Goal: Check status: Check status

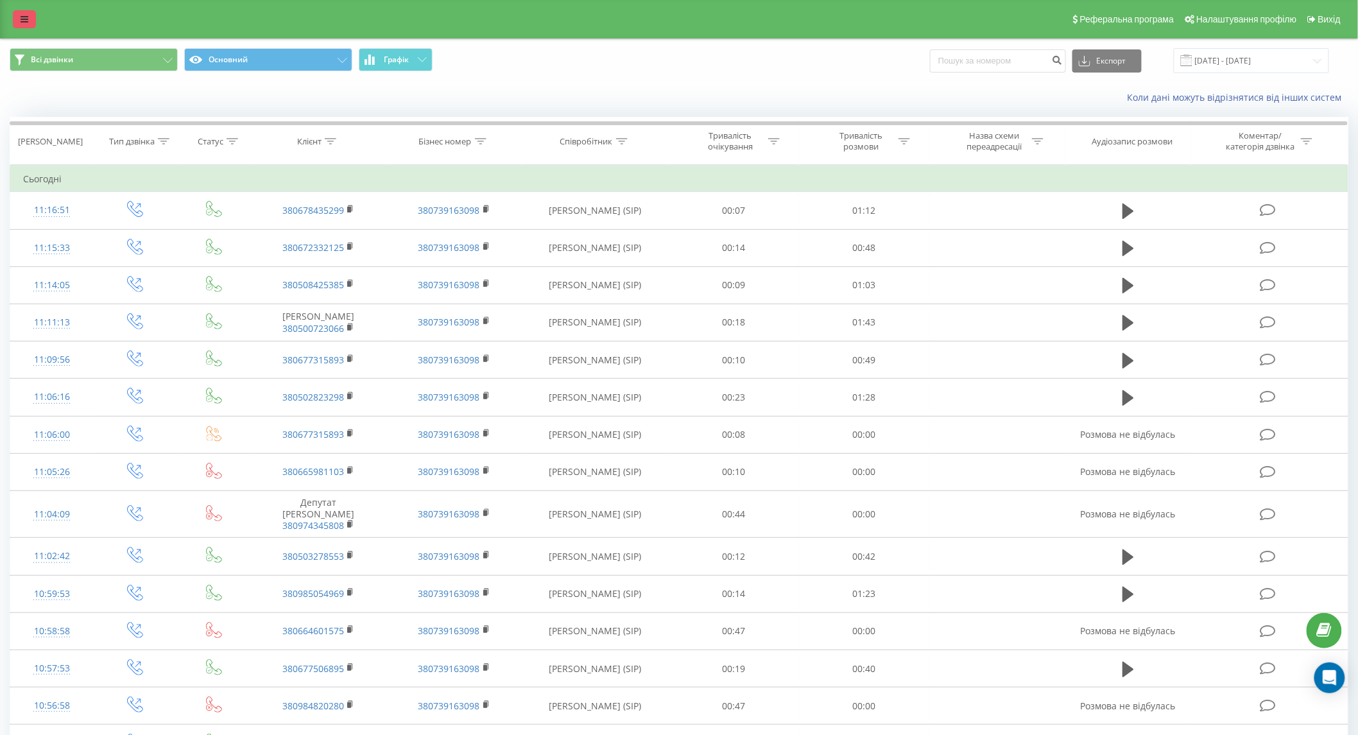
click at [22, 17] on icon at bounding box center [25, 19] width 8 height 9
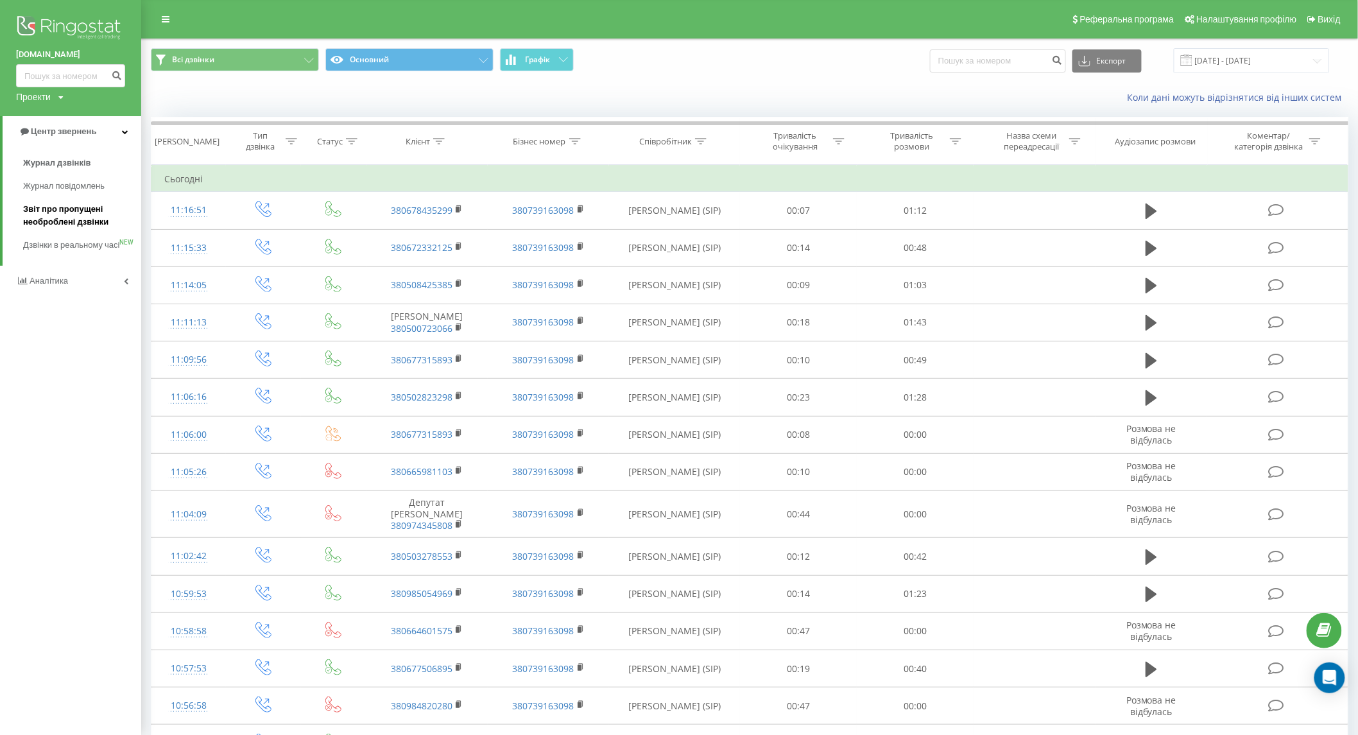
click at [60, 209] on span "Звіт про пропущені необроблені дзвінки" at bounding box center [79, 216] width 112 height 26
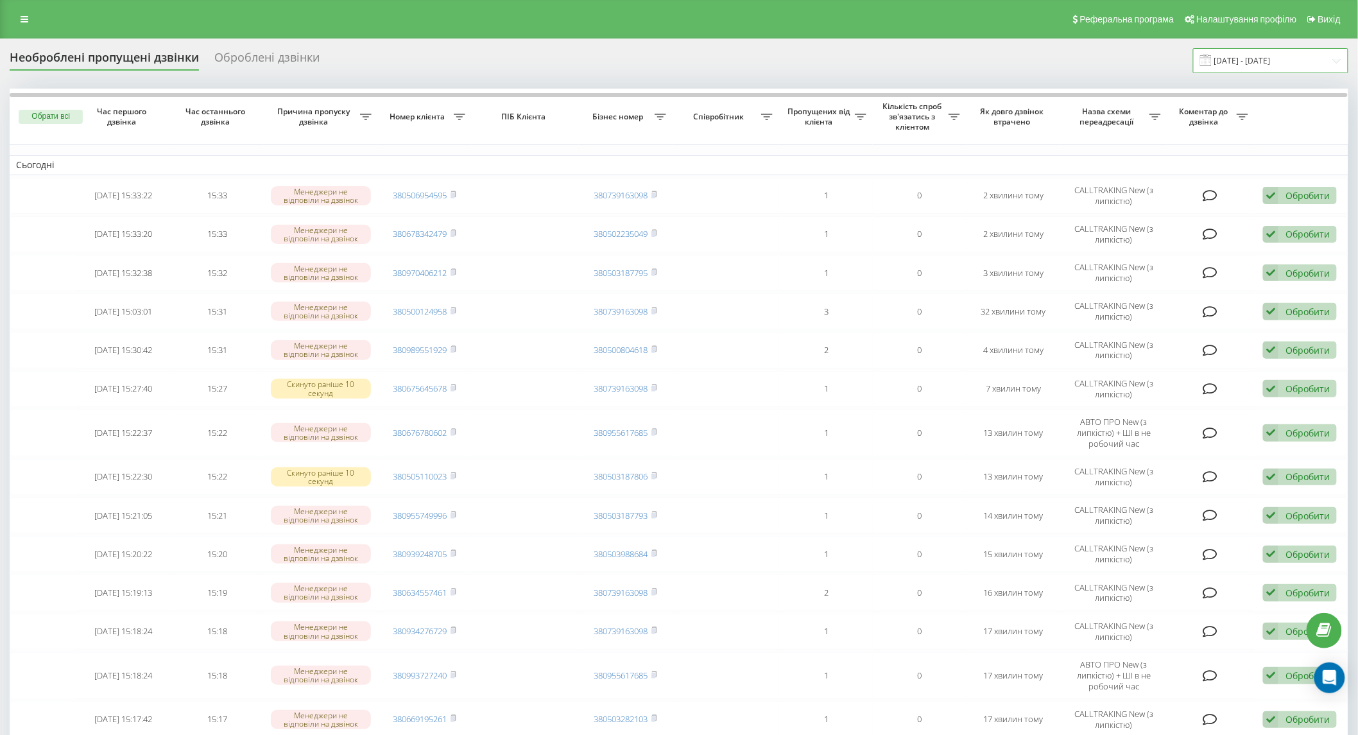
click at [1247, 62] on input "[DATE] - [DATE]" at bounding box center [1270, 60] width 155 height 25
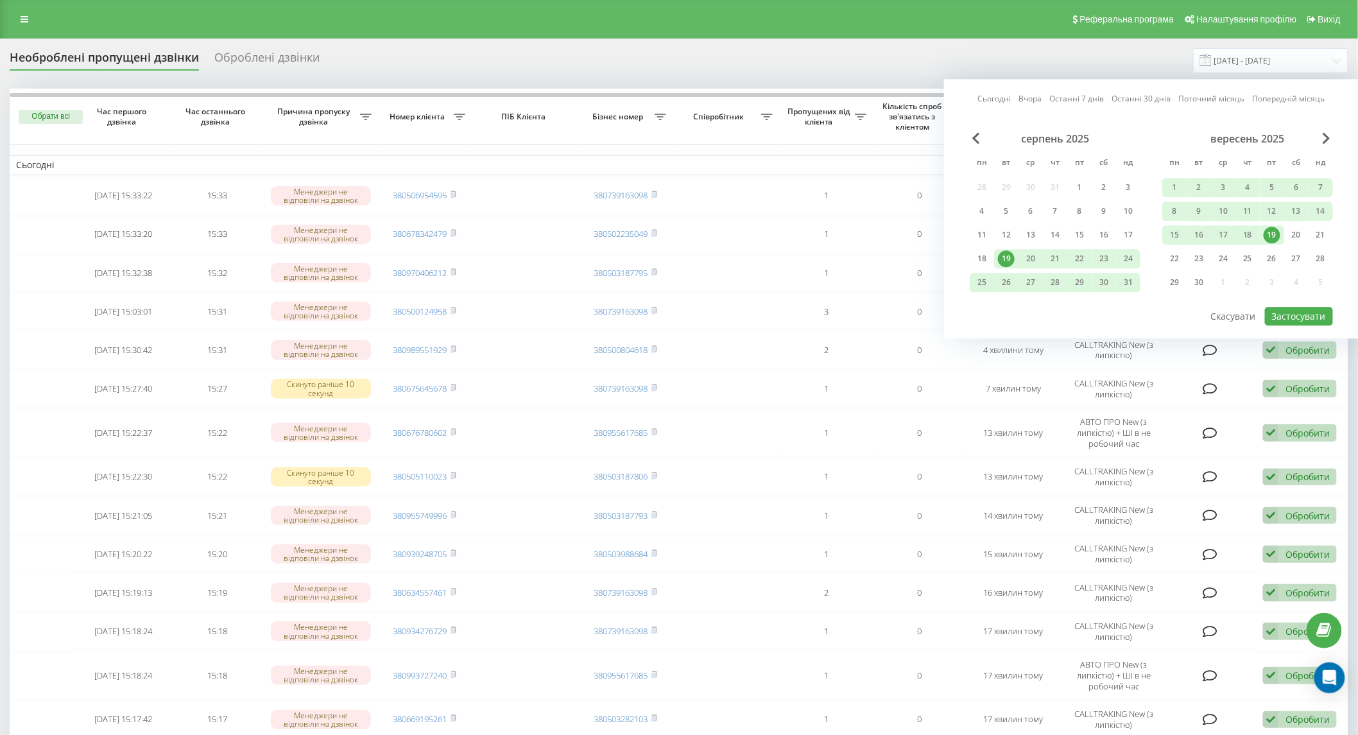
click at [1271, 232] on div "19" at bounding box center [1272, 235] width 17 height 17
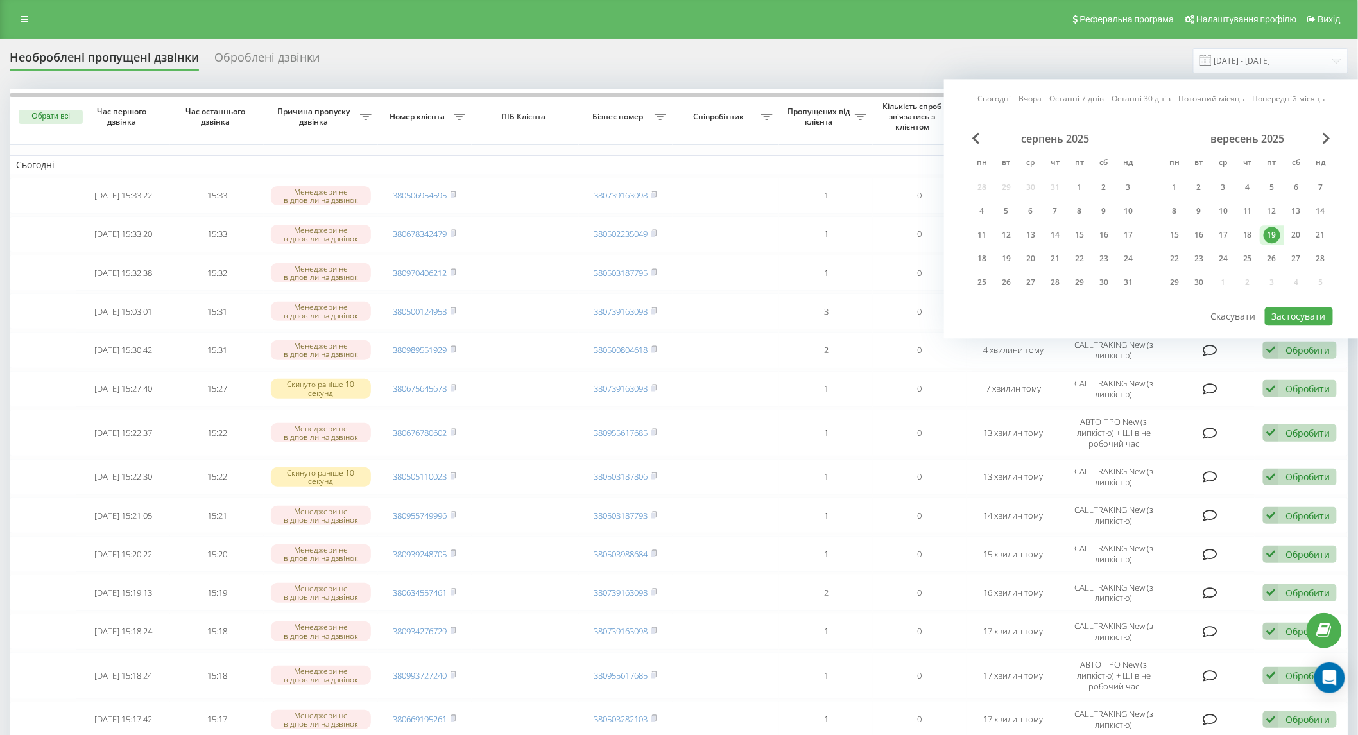
click at [1294, 305] on div at bounding box center [1151, 305] width 363 height 1
click at [1298, 311] on button "Застосувати" at bounding box center [1299, 316] width 68 height 19
type input "[DATE] - [DATE]"
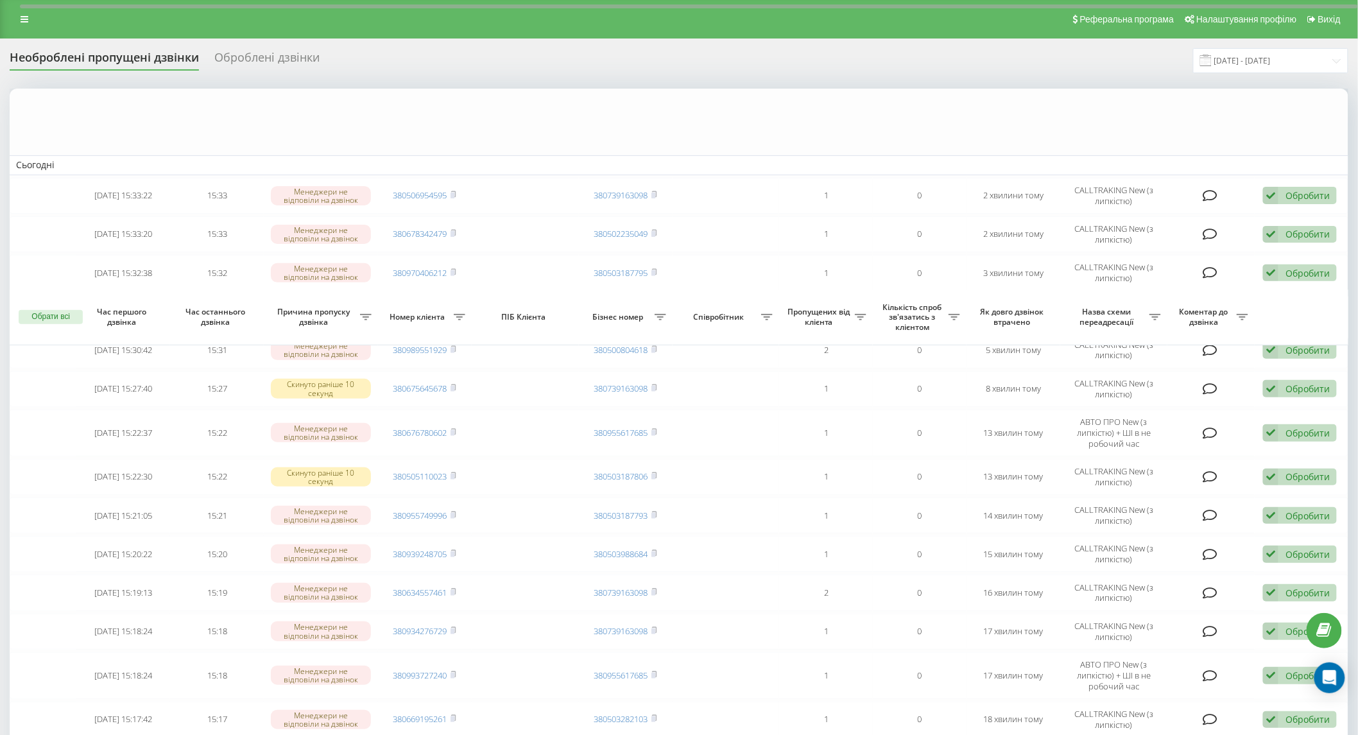
scroll to position [633, 0]
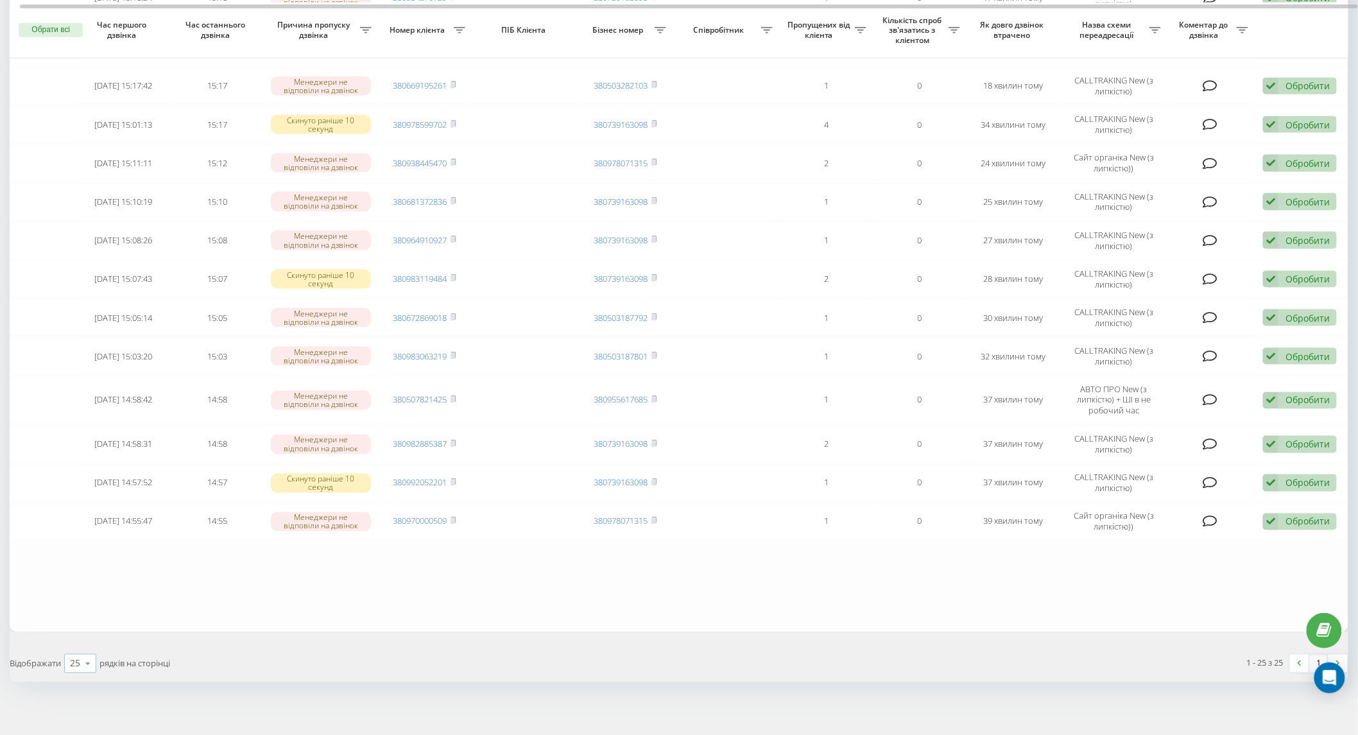
click at [84, 655] on icon at bounding box center [87, 663] width 19 height 25
click at [80, 643] on span "100" at bounding box center [77, 645] width 15 height 12
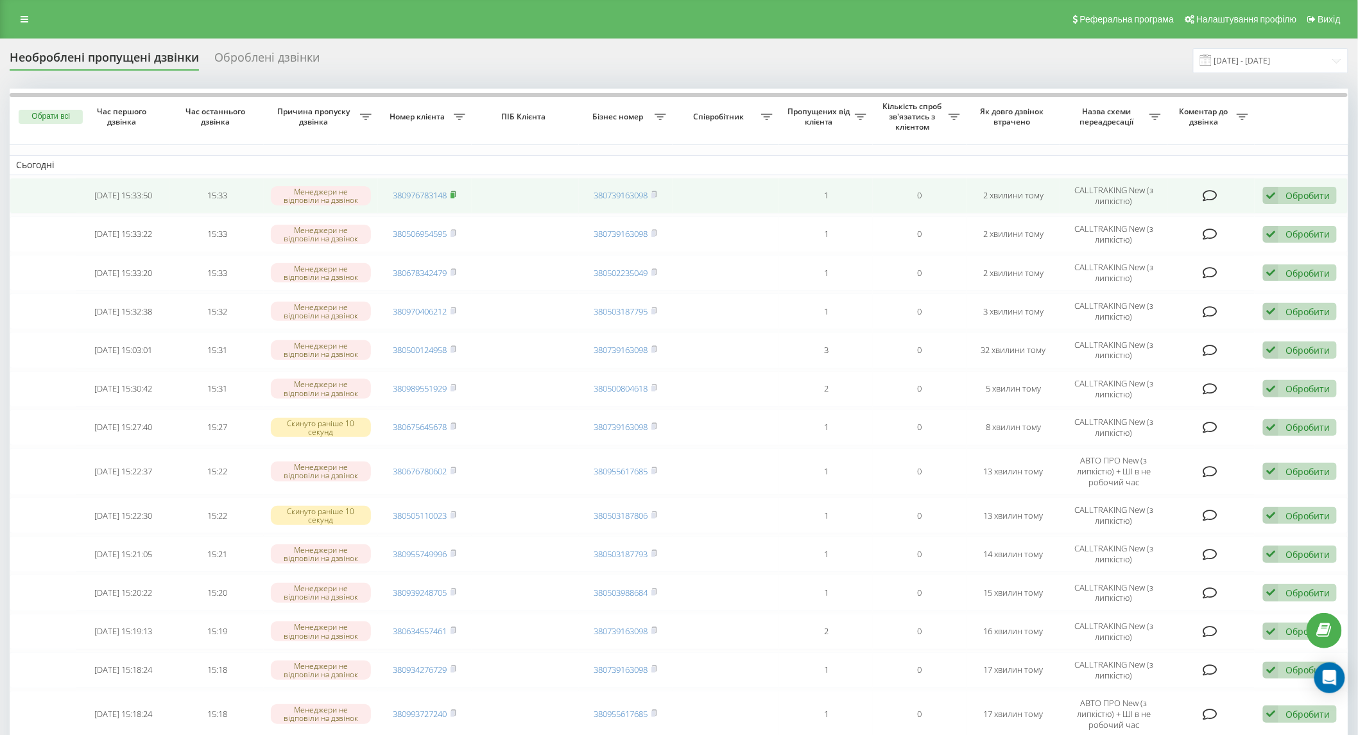
click at [454, 195] on rect at bounding box center [453, 196] width 4 height 6
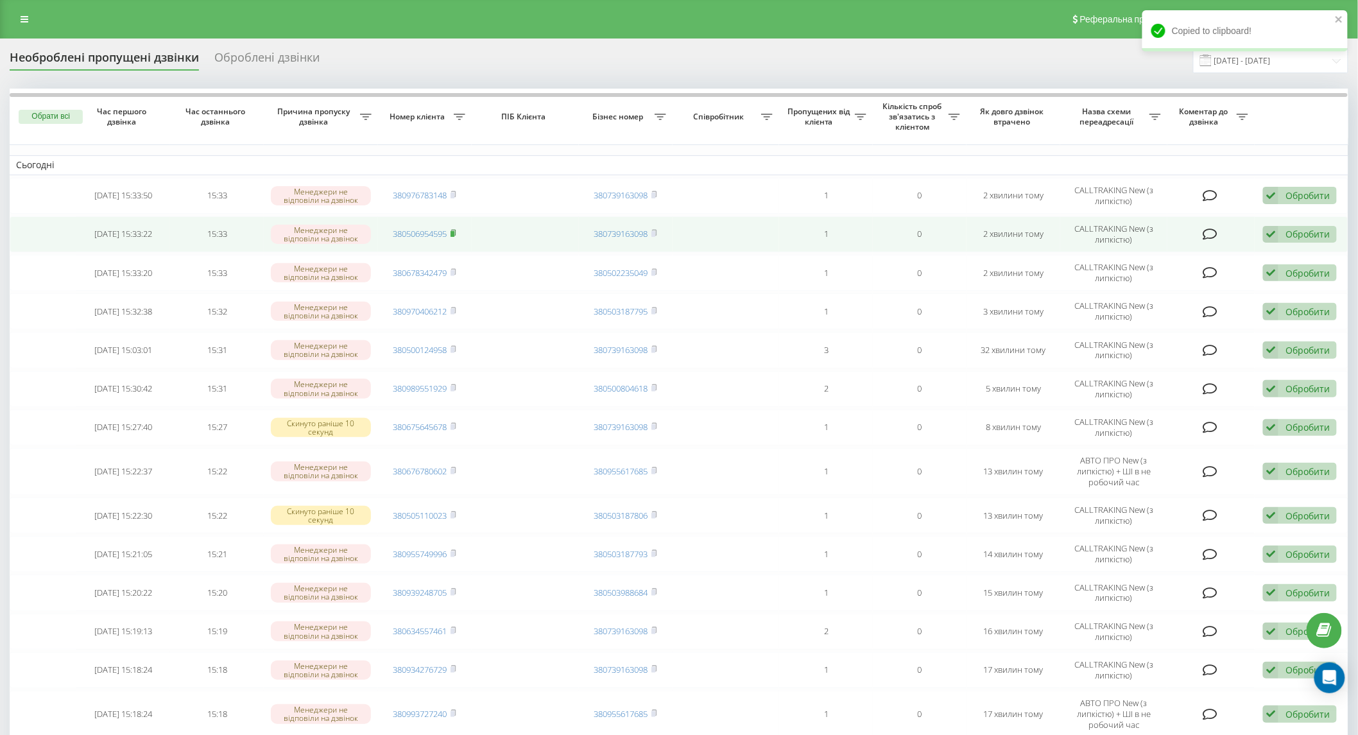
click at [454, 231] on rect at bounding box center [453, 234] width 4 height 6
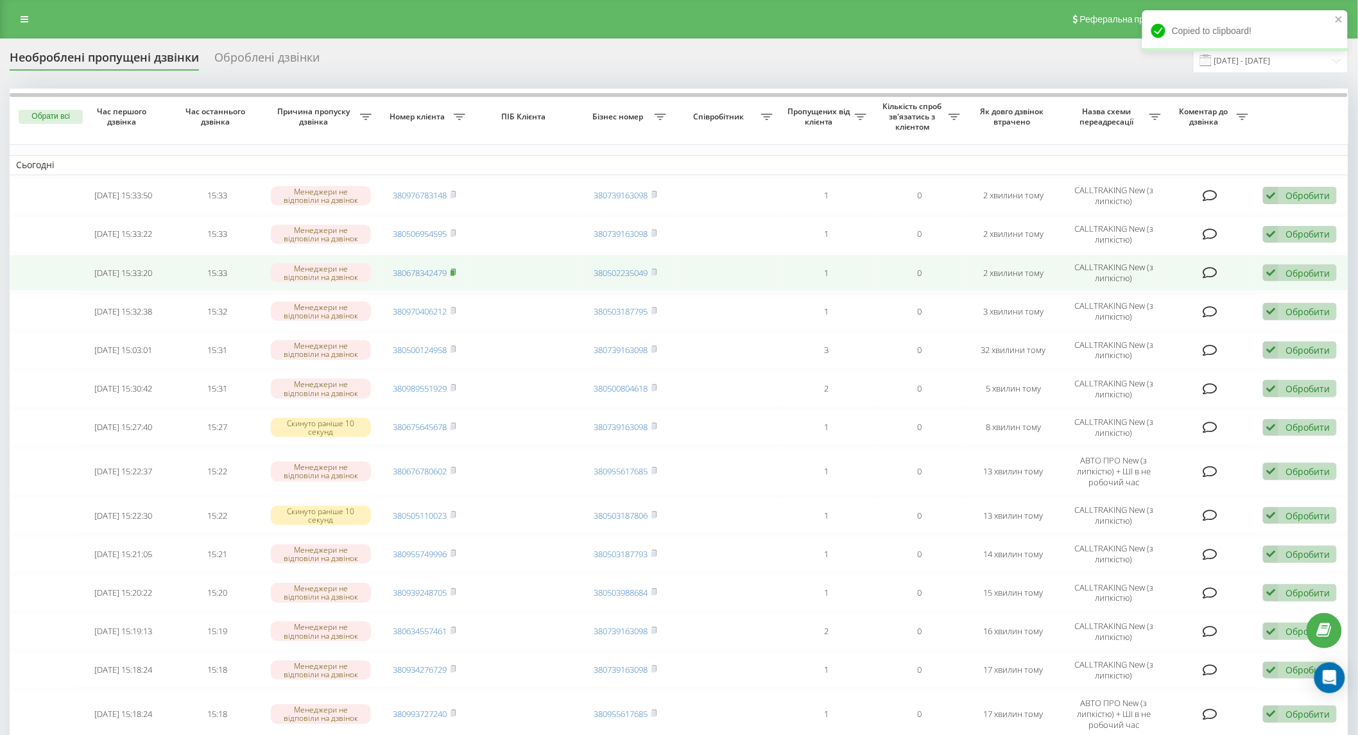
click at [454, 272] on rect at bounding box center [453, 273] width 4 height 6
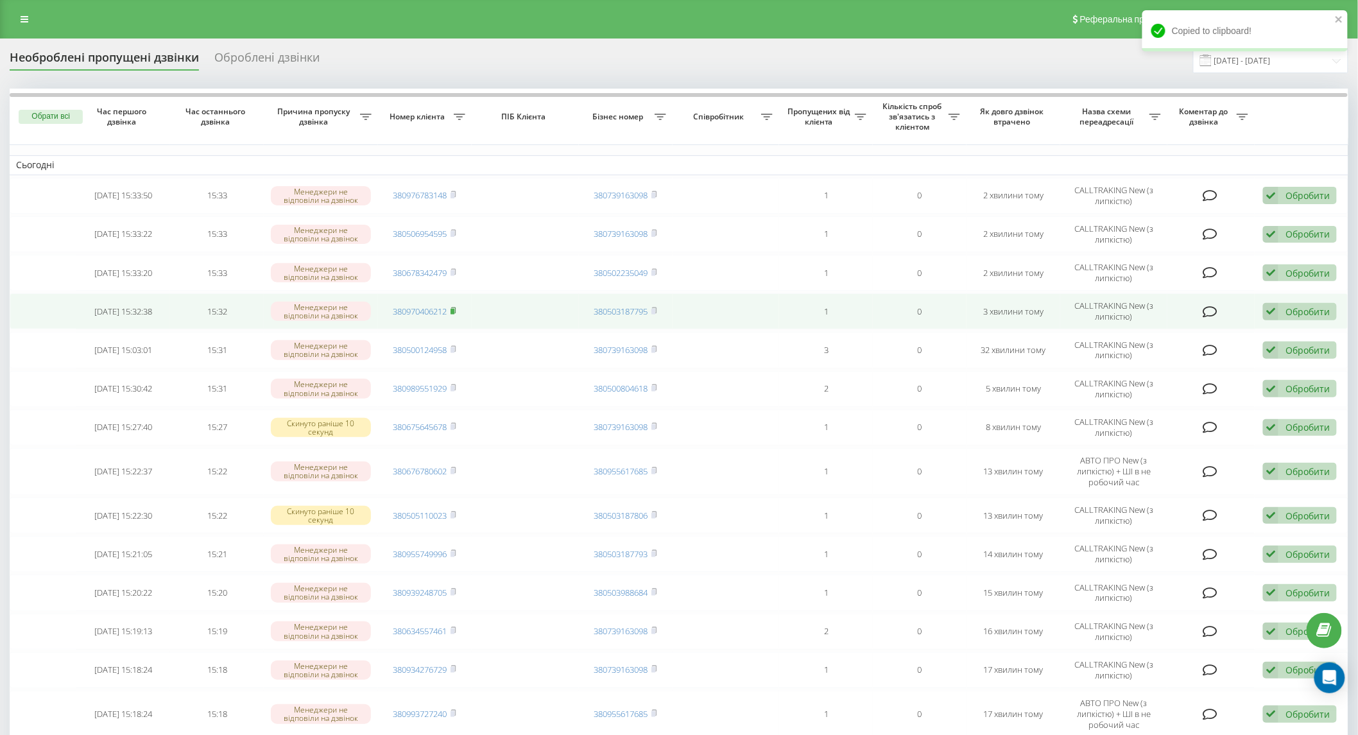
click at [454, 311] on rect at bounding box center [453, 312] width 4 height 6
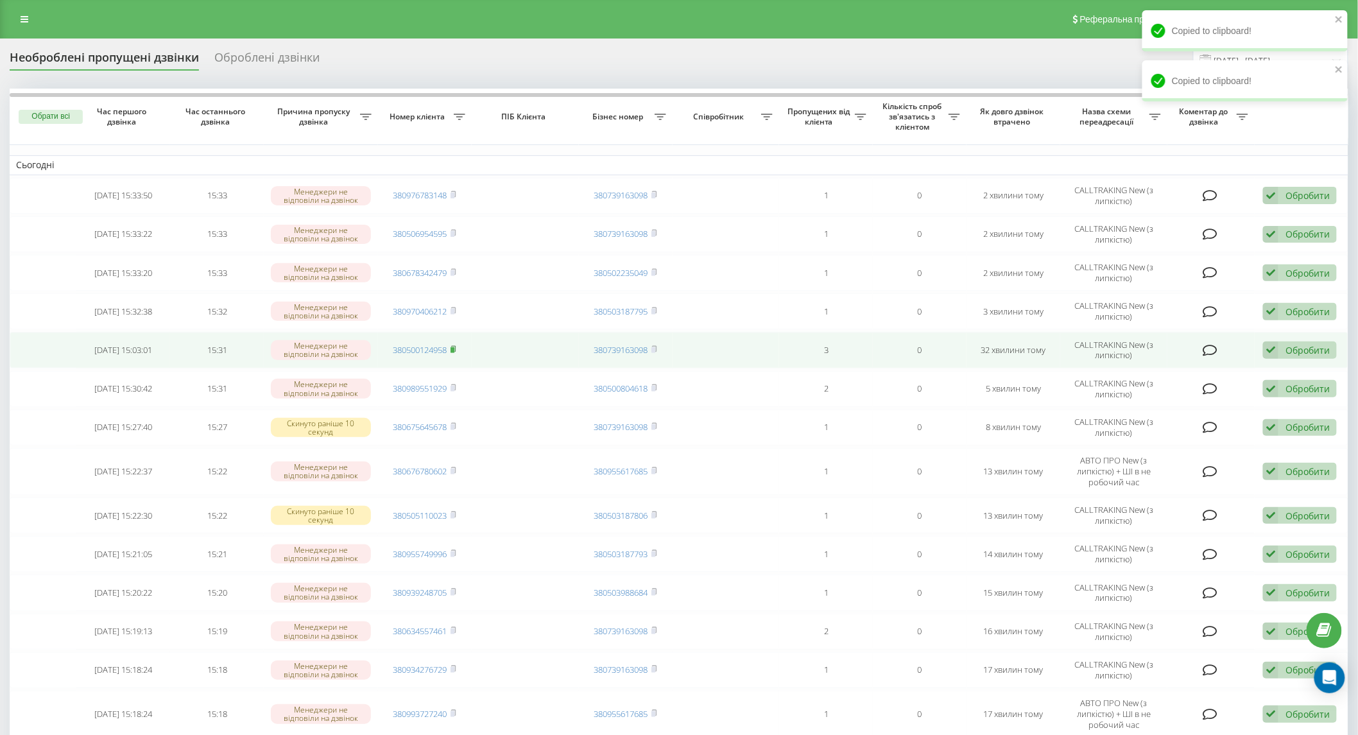
click at [454, 347] on rect at bounding box center [453, 350] width 4 height 6
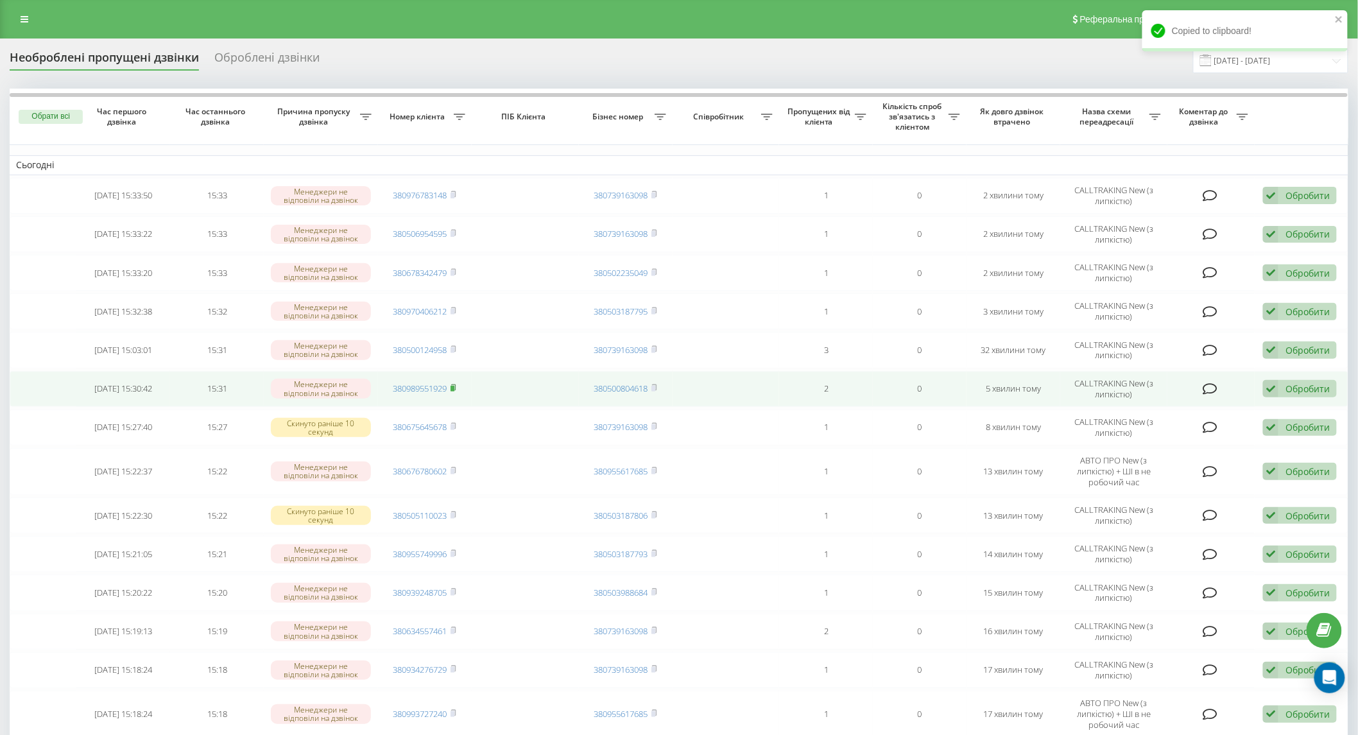
click at [454, 384] on icon at bounding box center [453, 387] width 4 height 6
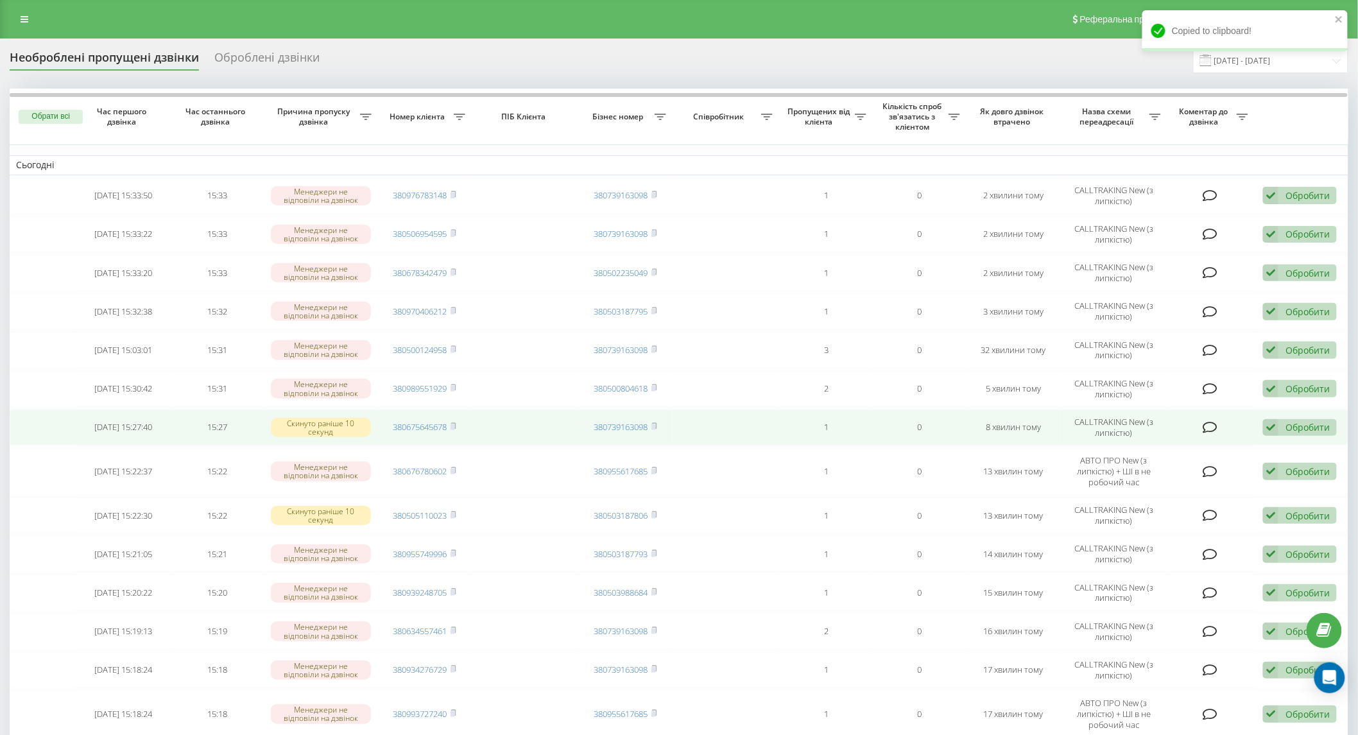
click at [458, 427] on td "380675645678" at bounding box center [425, 427] width 94 height 36
click at [454, 425] on rect at bounding box center [453, 427] width 4 height 6
click at [452, 425] on rect at bounding box center [453, 427] width 4 height 6
